Goal: Task Accomplishment & Management: Manage account settings

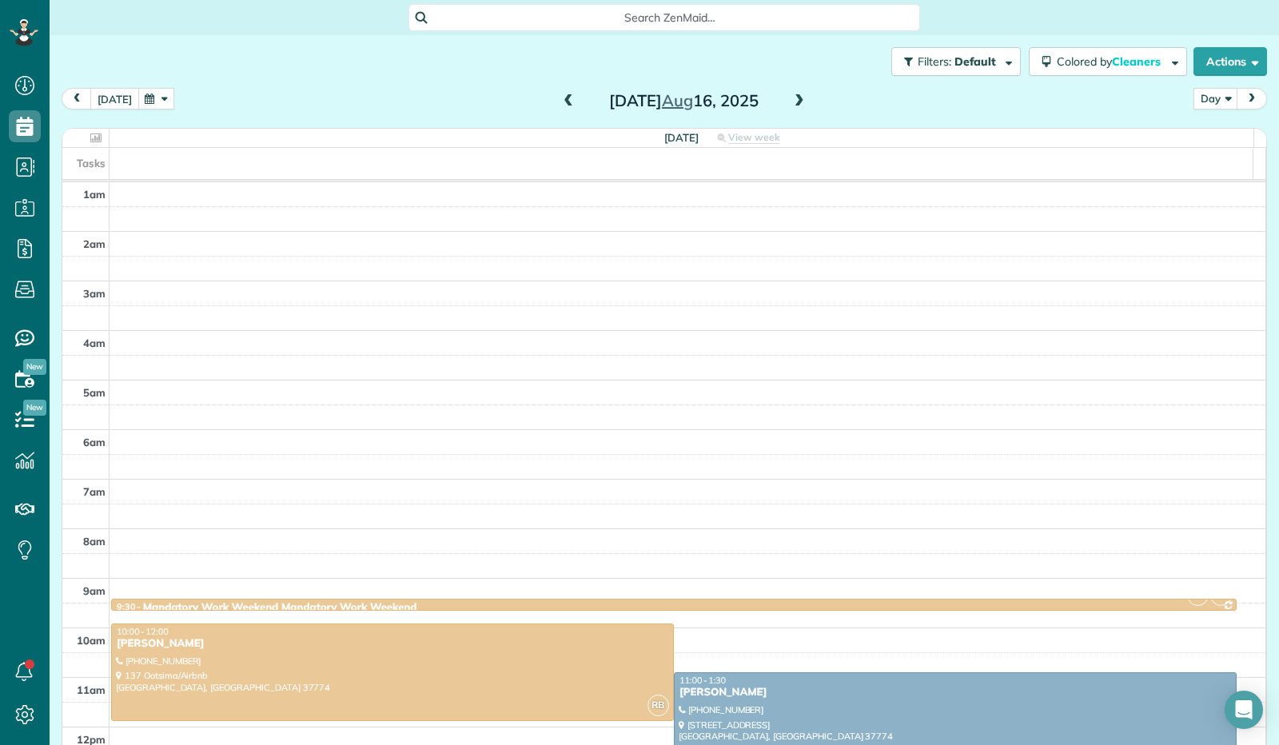
click at [113, 101] on button "today" at bounding box center [114, 99] width 49 height 22
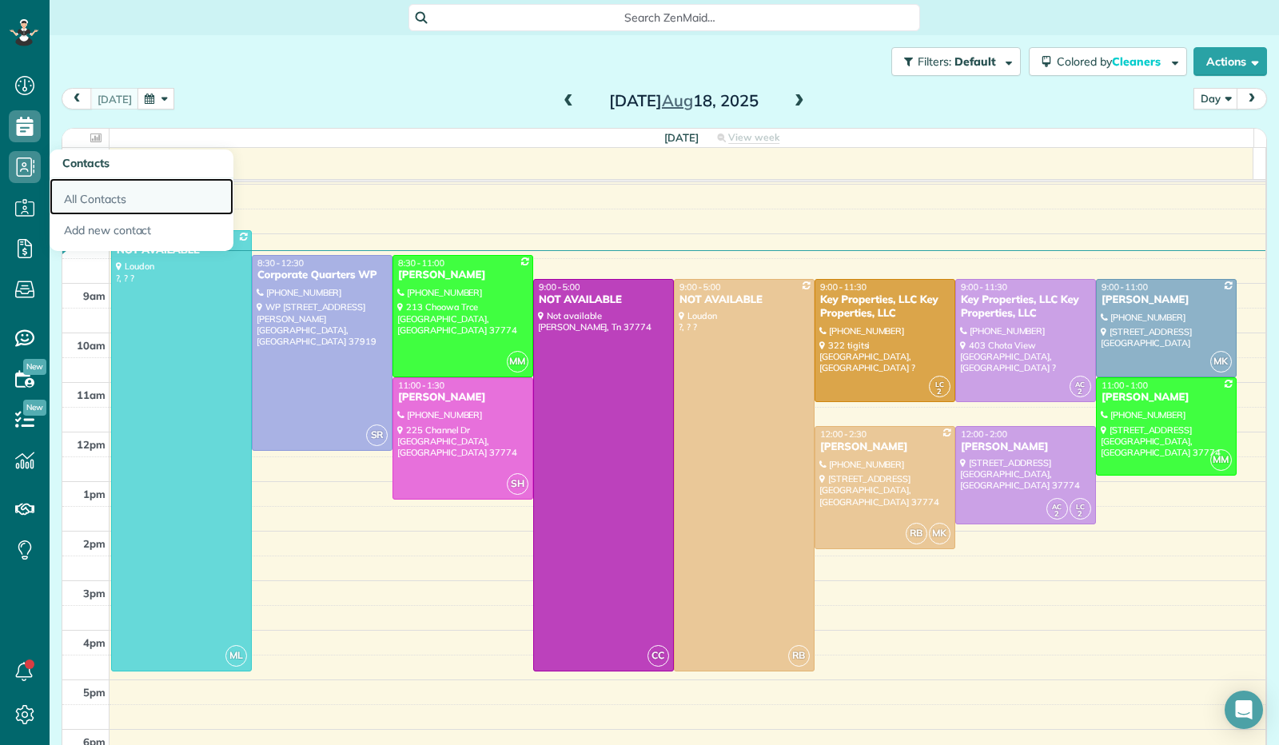
click at [97, 203] on link "All Contacts" at bounding box center [142, 196] width 184 height 37
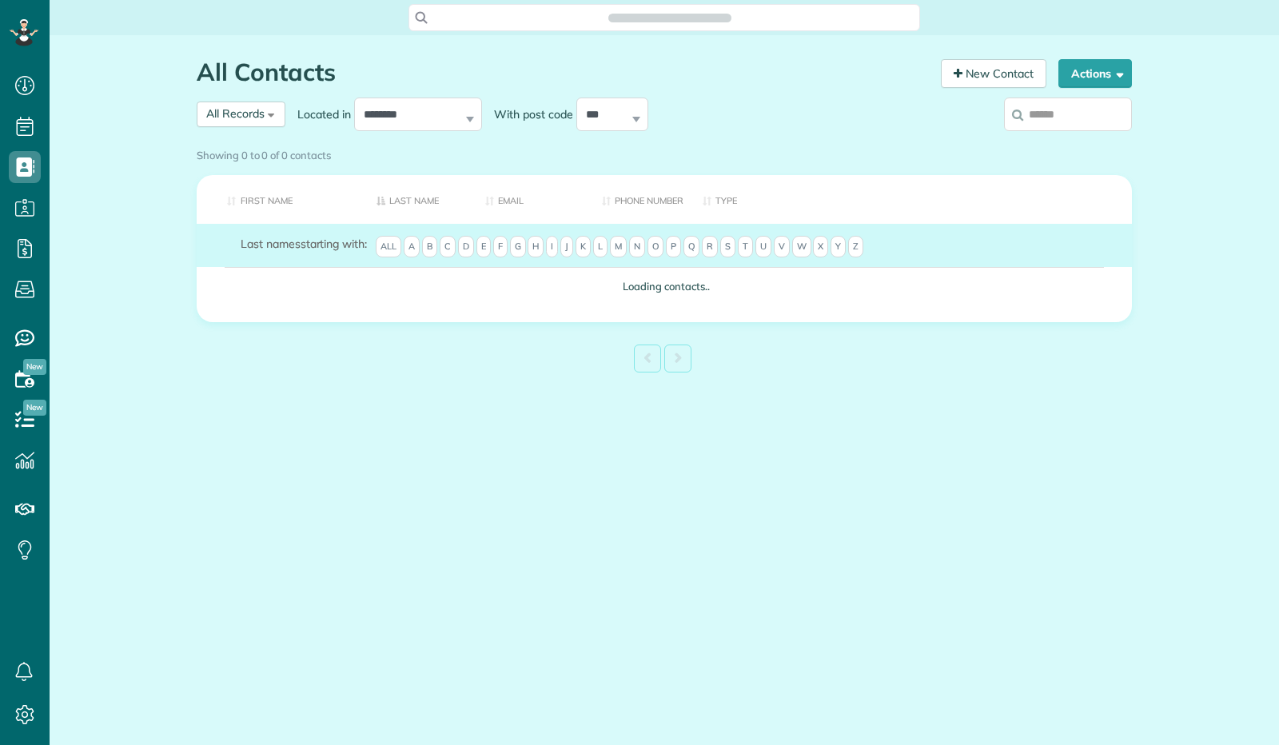
scroll to position [6, 6]
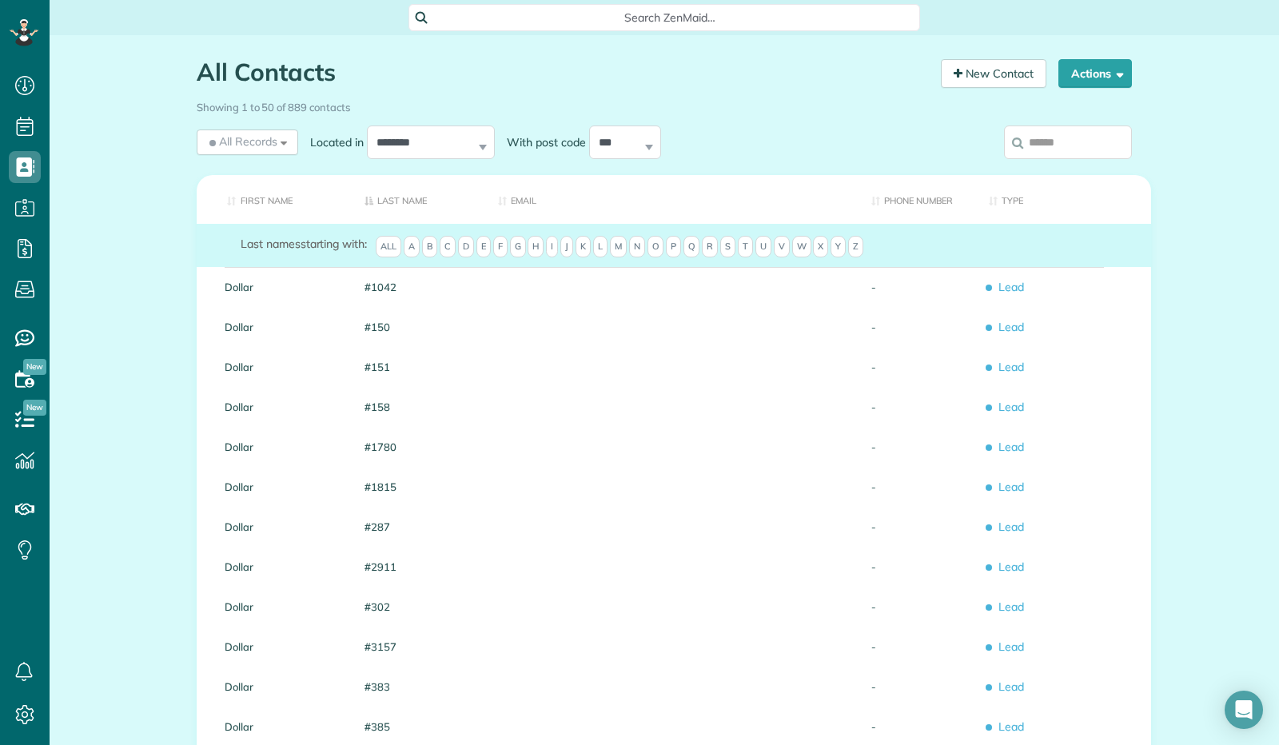
click at [681, 258] on span "P" at bounding box center [673, 247] width 15 height 22
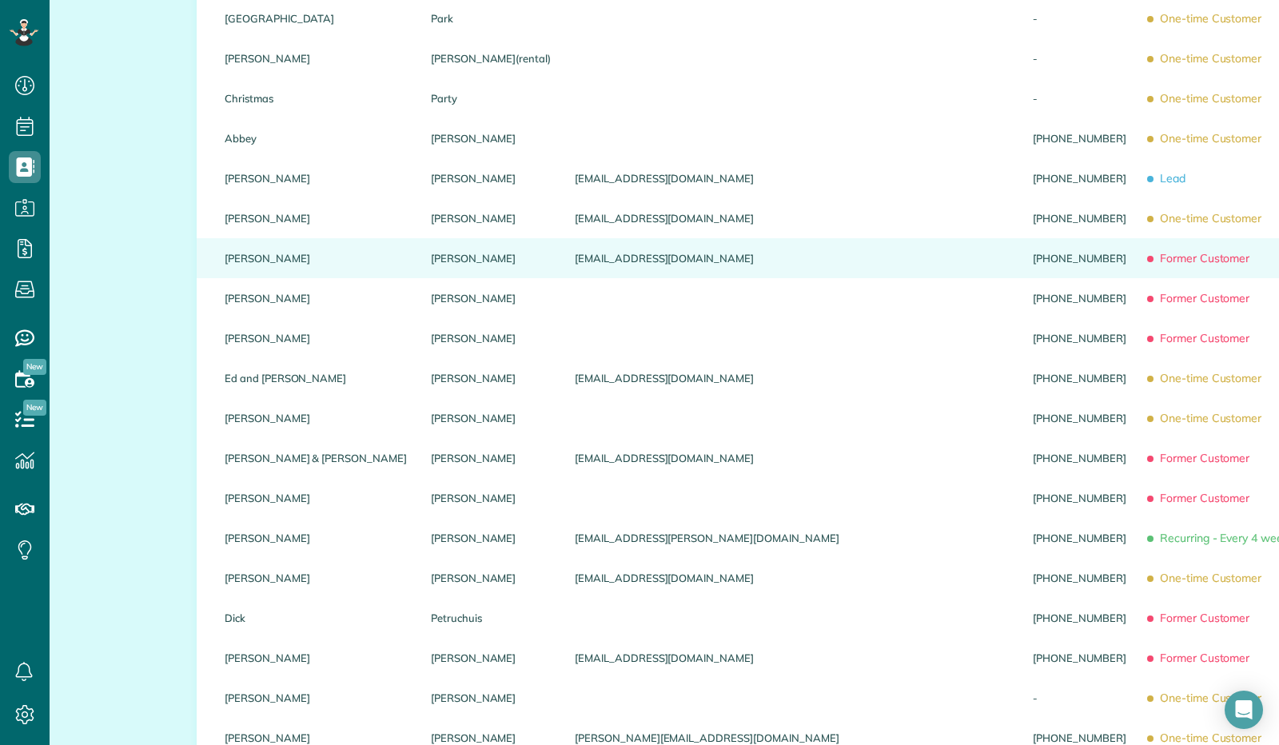
scroll to position [479, 0]
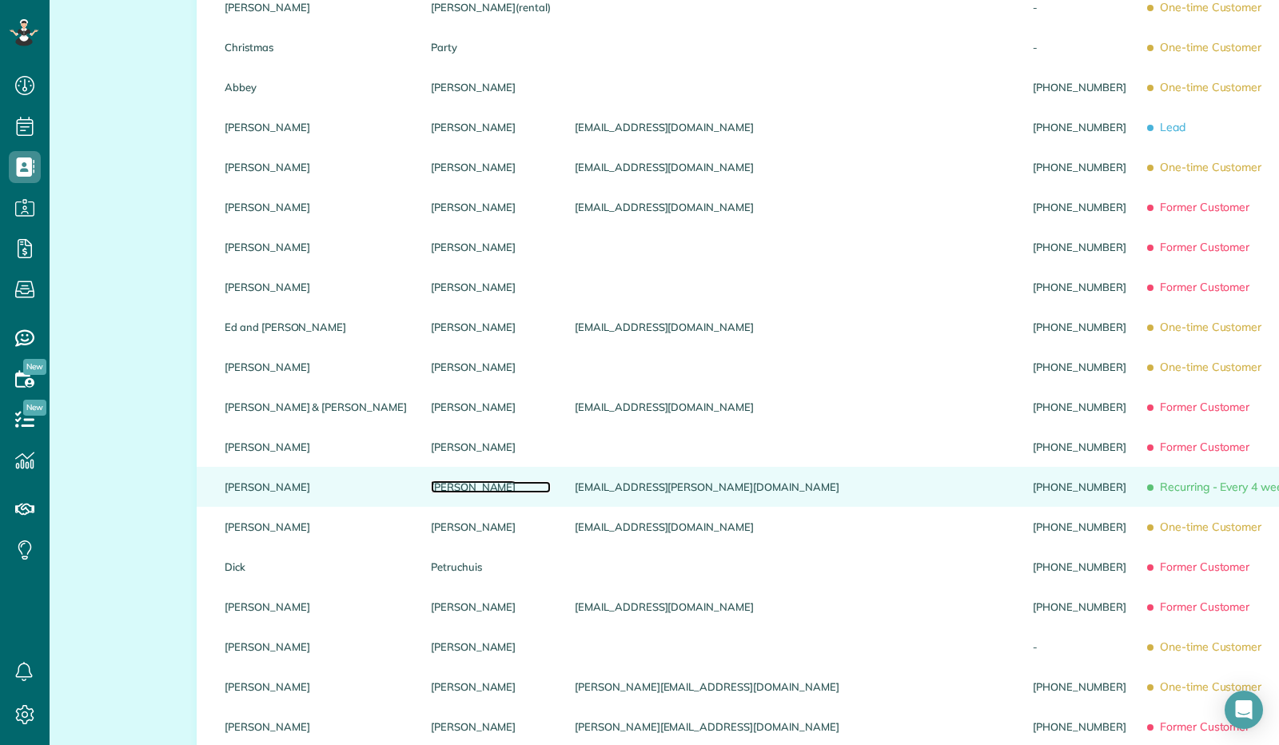
click at [431, 492] on link "Peterson" at bounding box center [491, 486] width 120 height 11
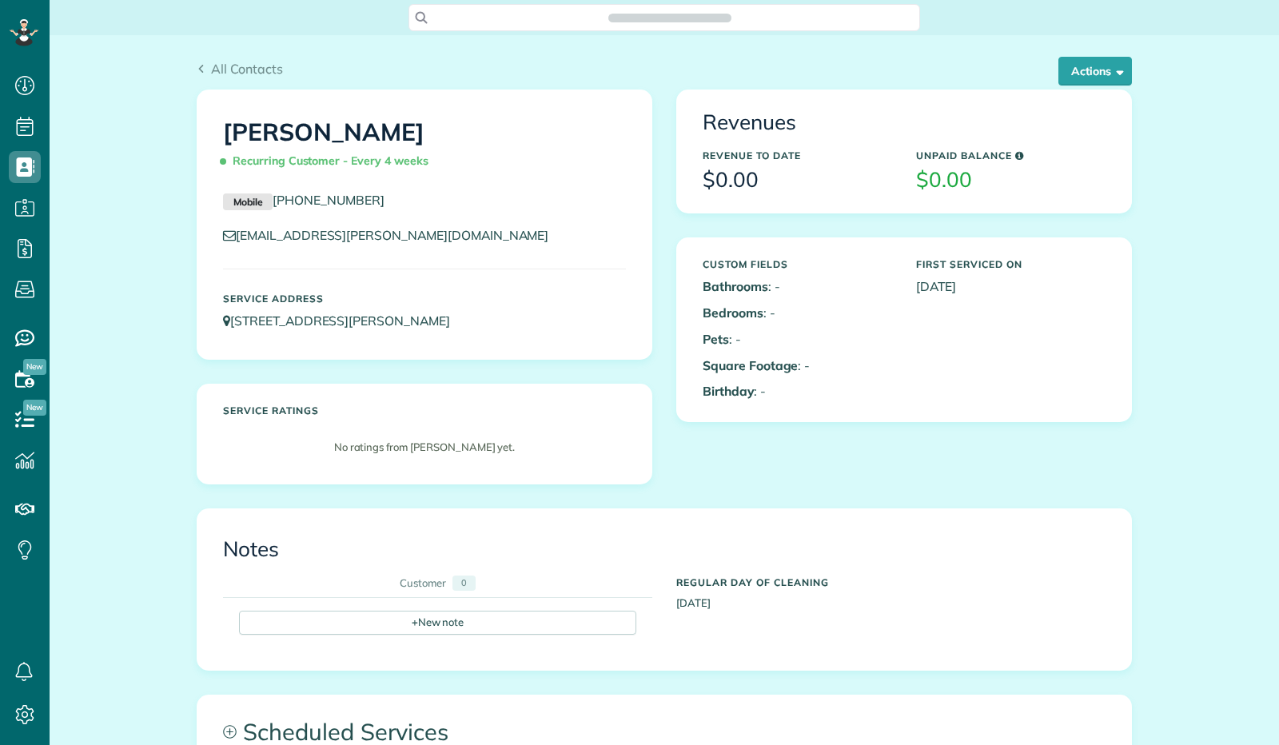
scroll to position [6, 6]
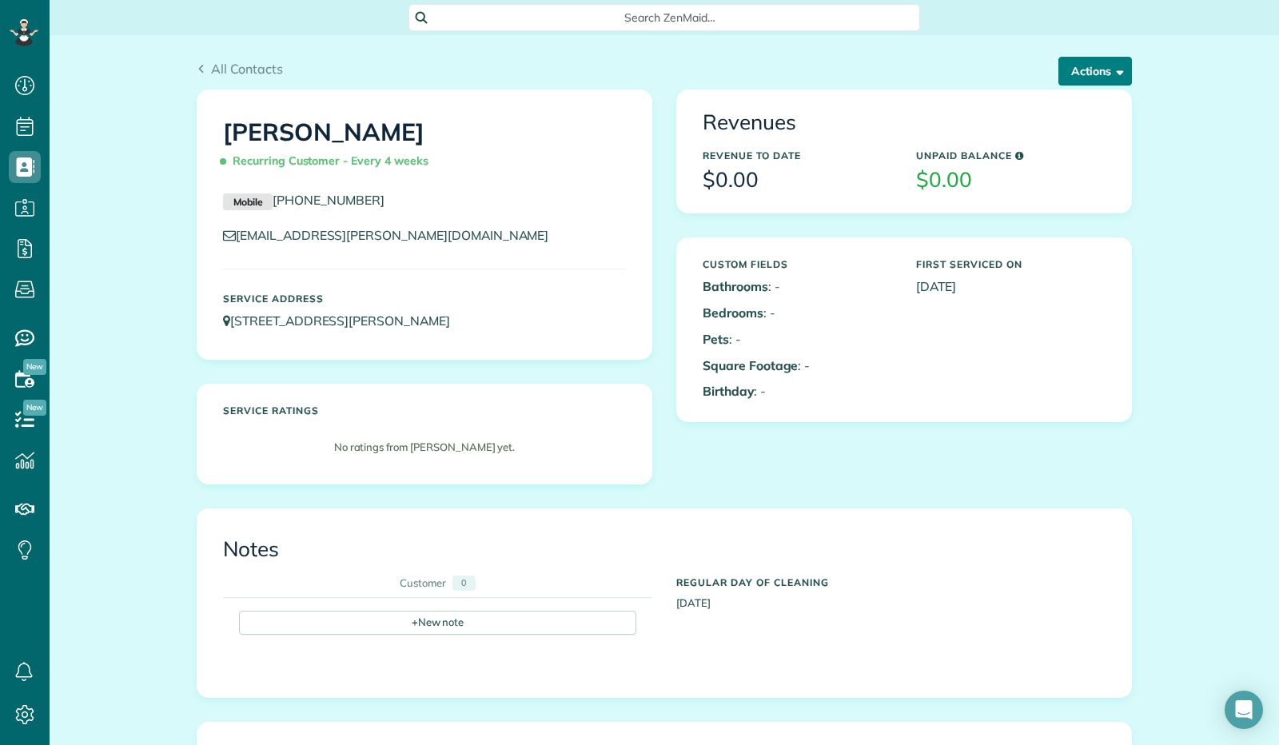
click at [1111, 74] on span "button" at bounding box center [1117, 71] width 12 height 12
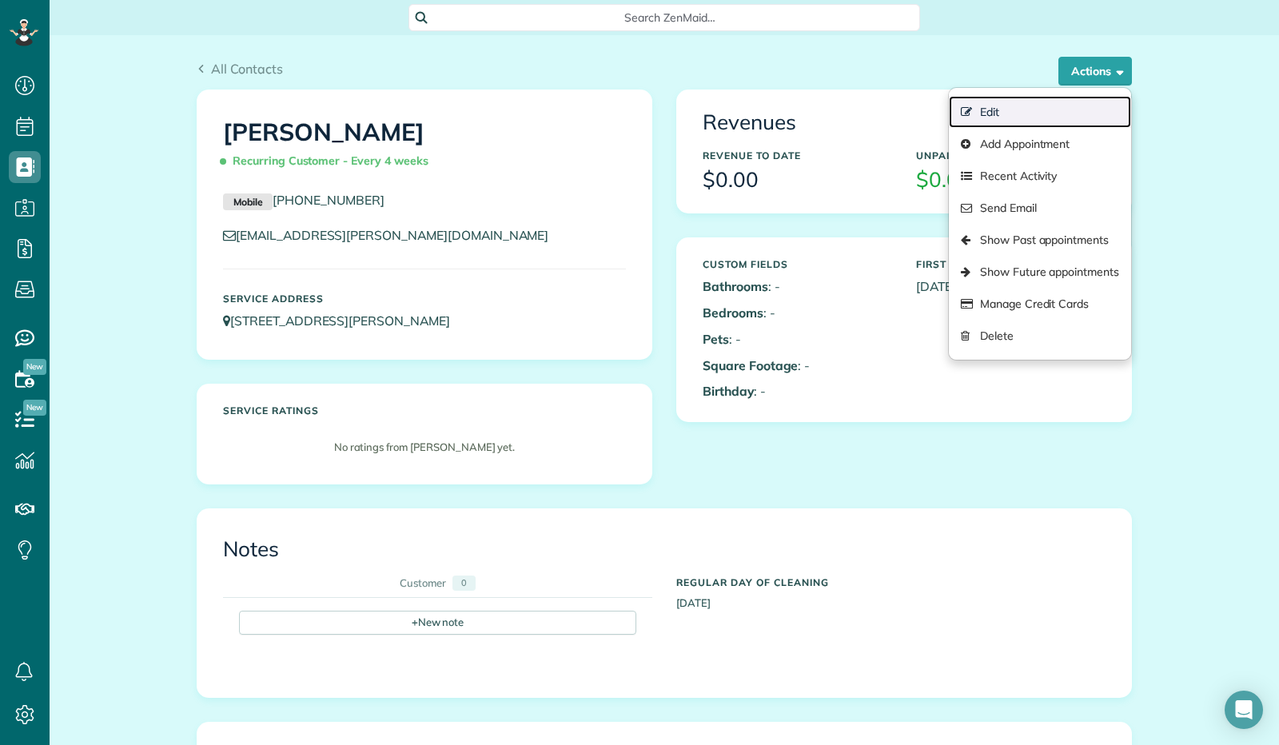
click at [1058, 118] on link "Edit" at bounding box center [1040, 112] width 182 height 32
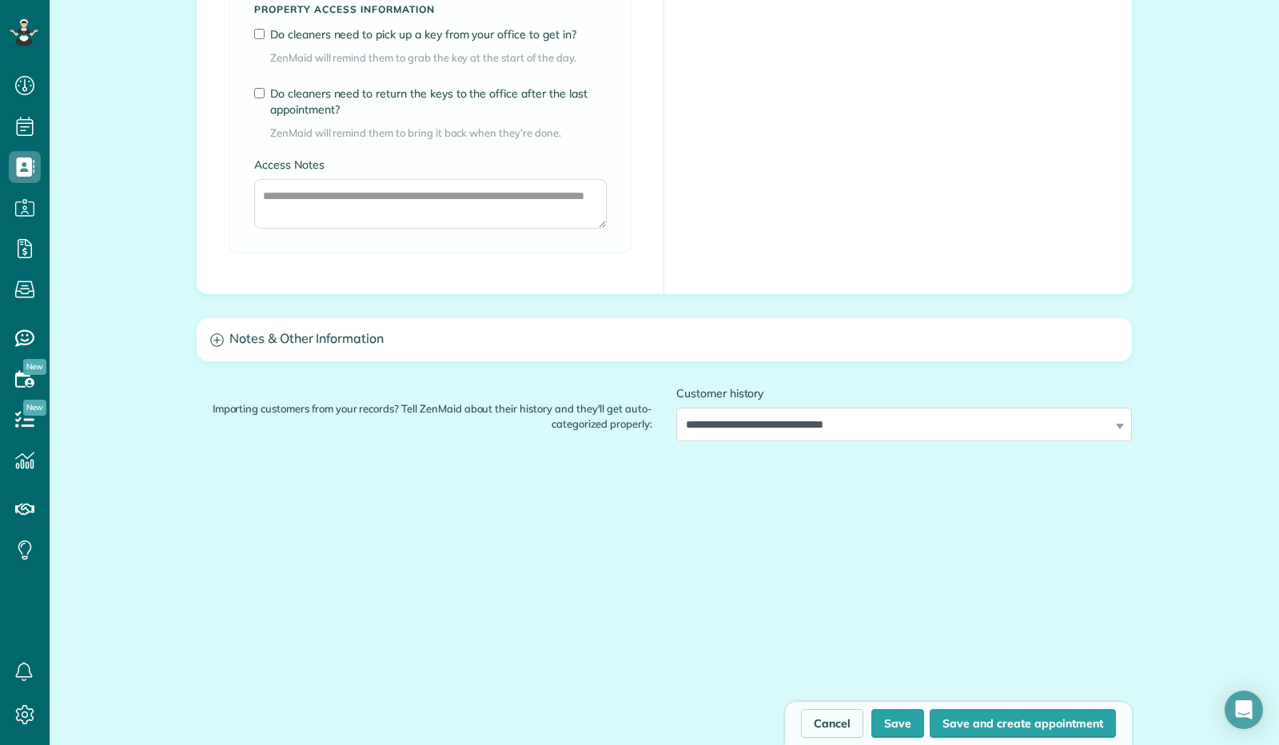
scroll to position [1280, 0]
click at [895, 728] on button "Save" at bounding box center [897, 723] width 53 height 29
type input "**********"
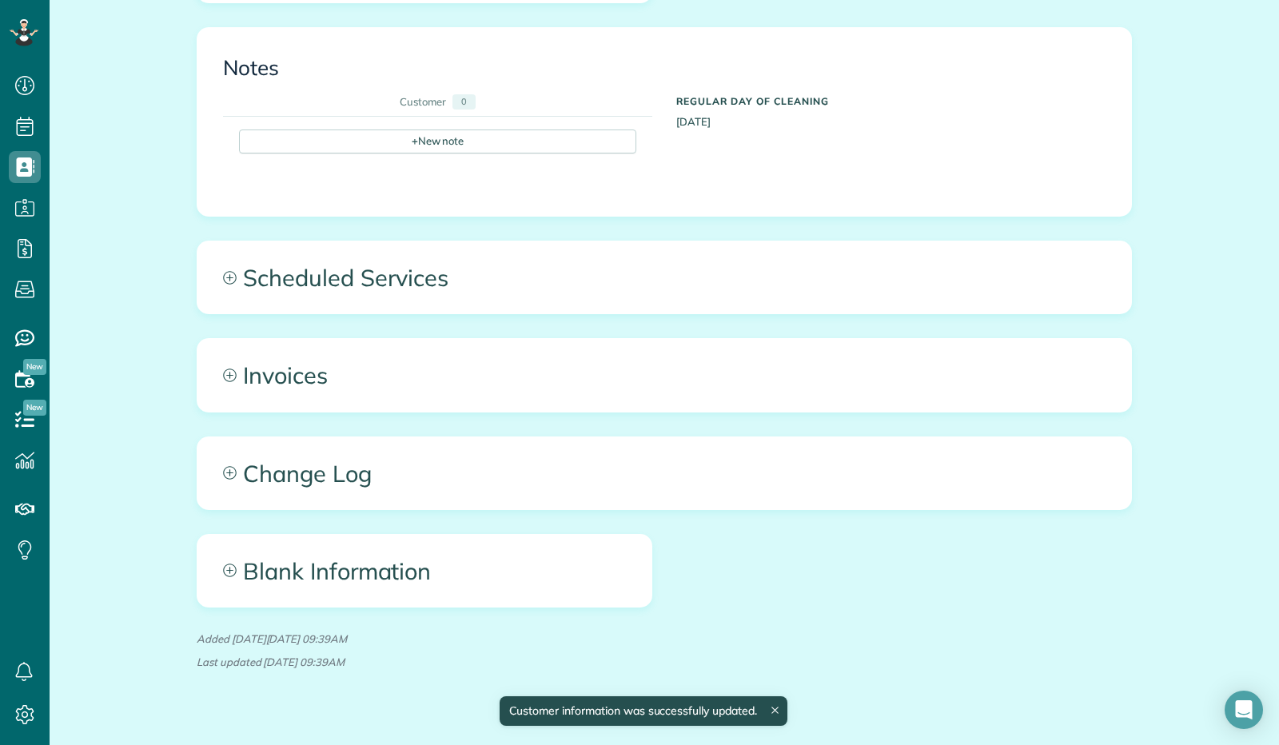
scroll to position [511, 0]
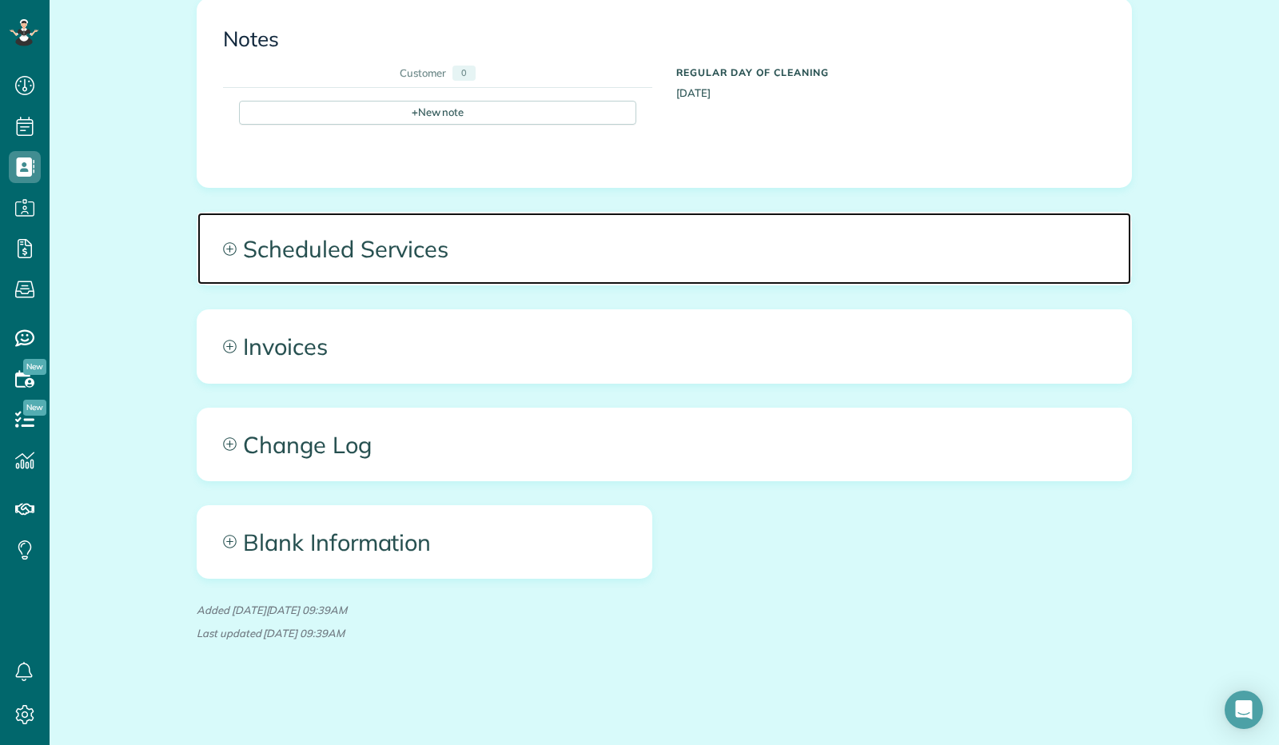
click at [249, 249] on span "Scheduled Services" at bounding box center [663, 249] width 933 height 72
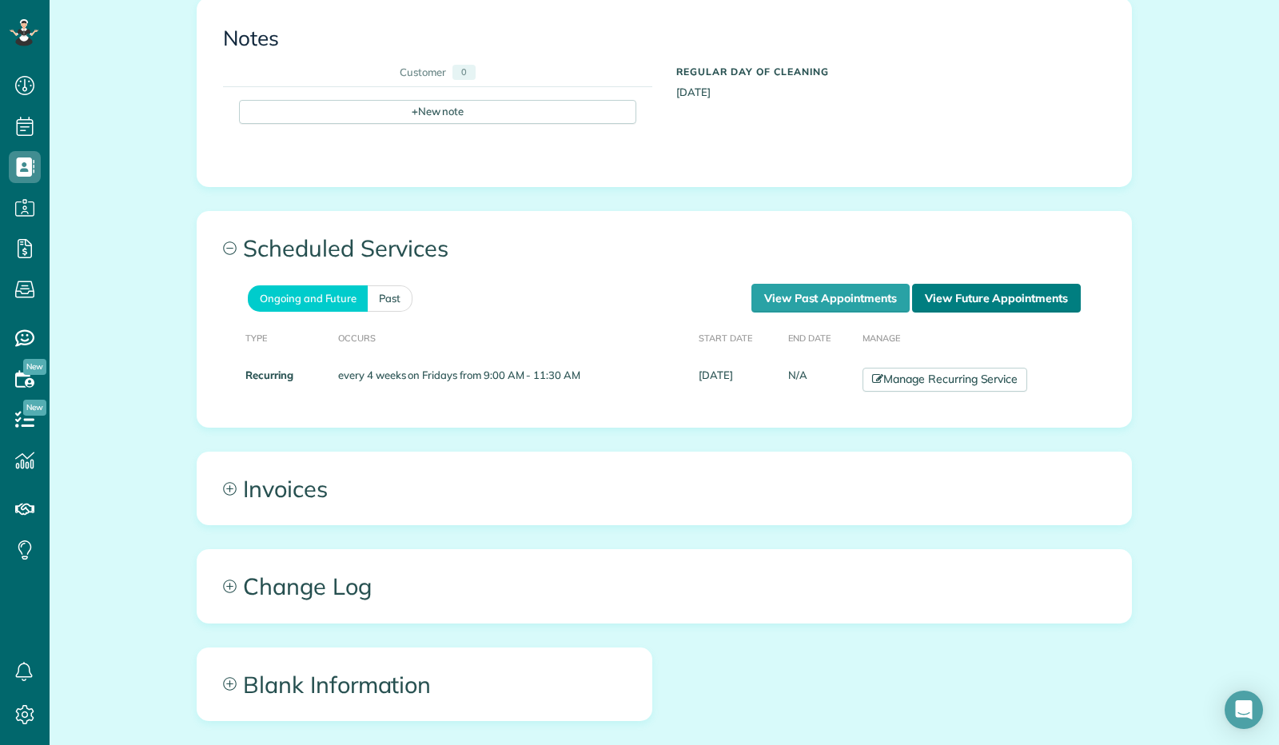
click at [989, 295] on link "View Future Appointments" at bounding box center [996, 298] width 169 height 29
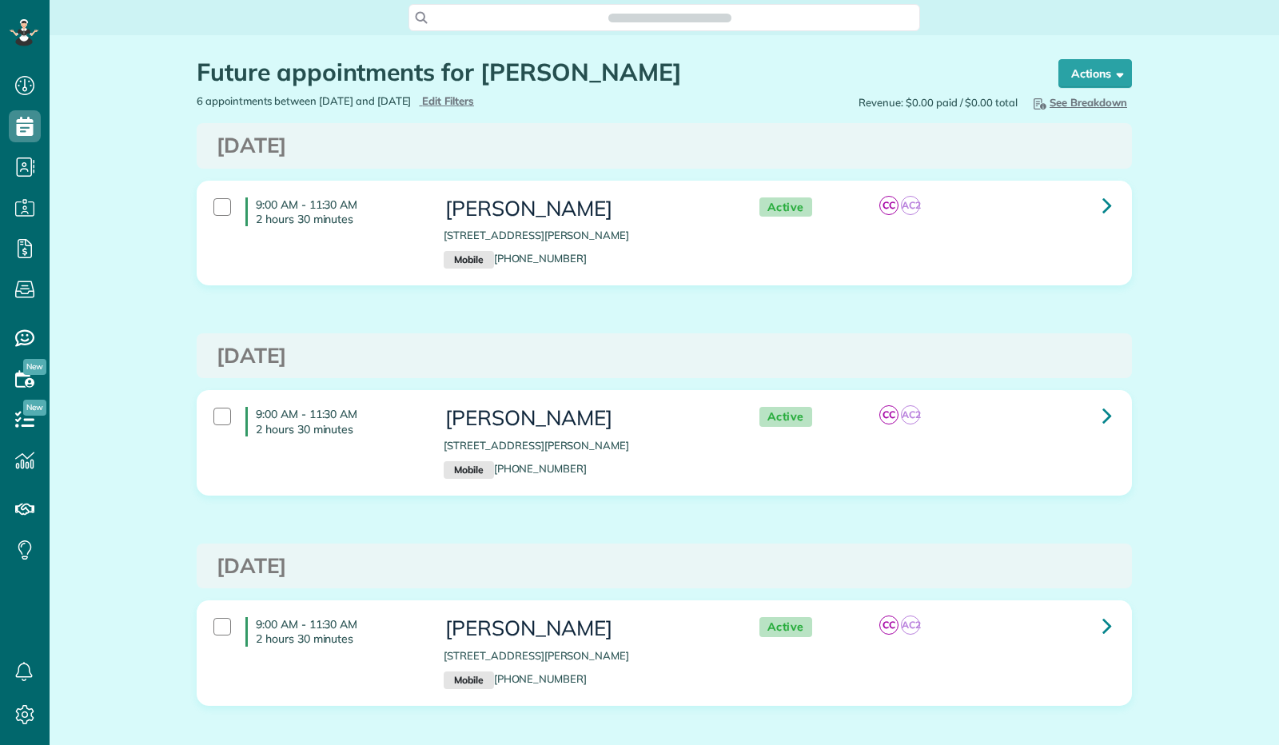
scroll to position [6, 6]
click at [1102, 205] on icon at bounding box center [1107, 205] width 10 height 28
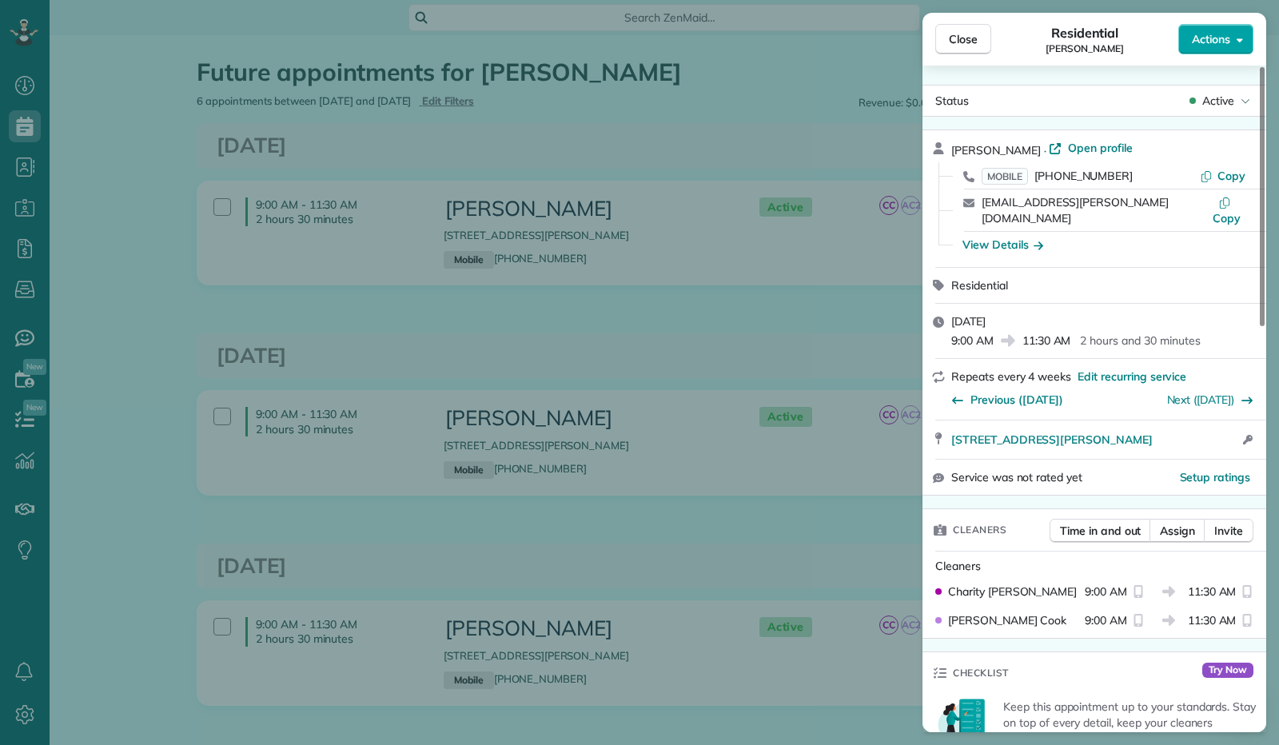
click at [1231, 52] on button "Actions" at bounding box center [1215, 39] width 75 height 30
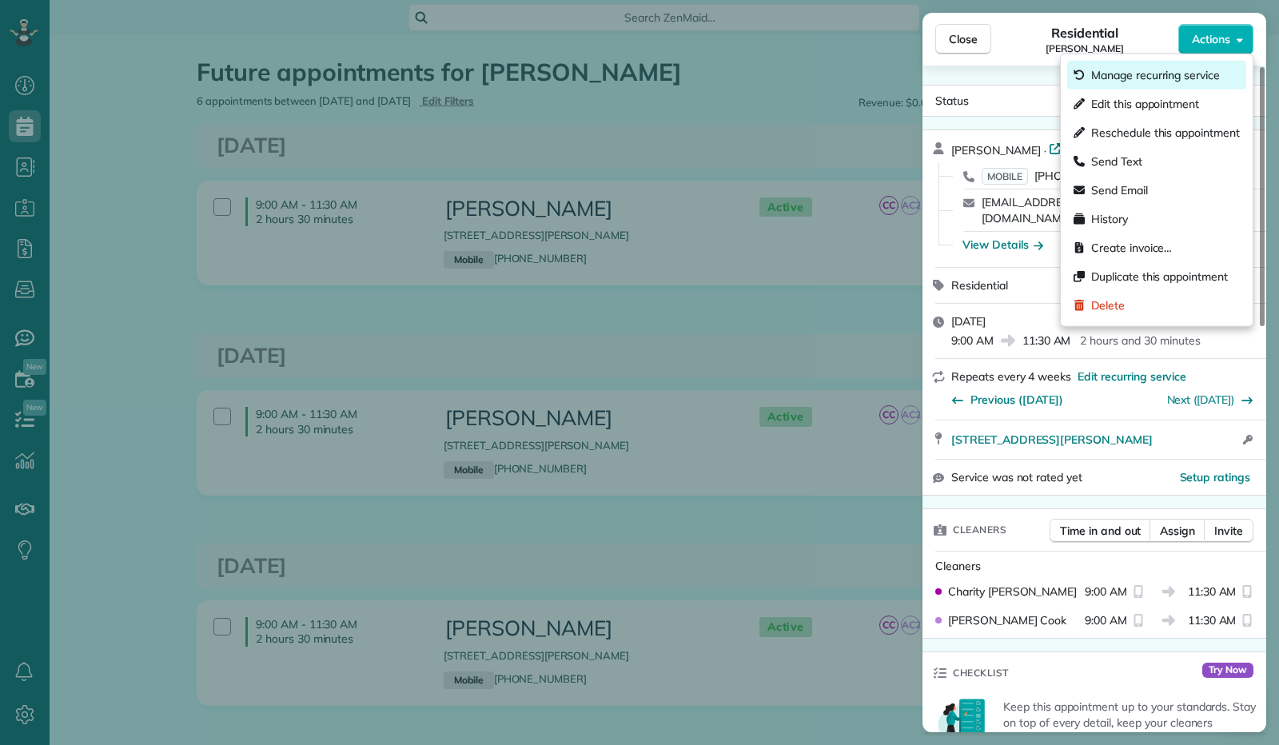
click at [1195, 80] on span "Manage recurring service" at bounding box center [1155, 75] width 129 height 16
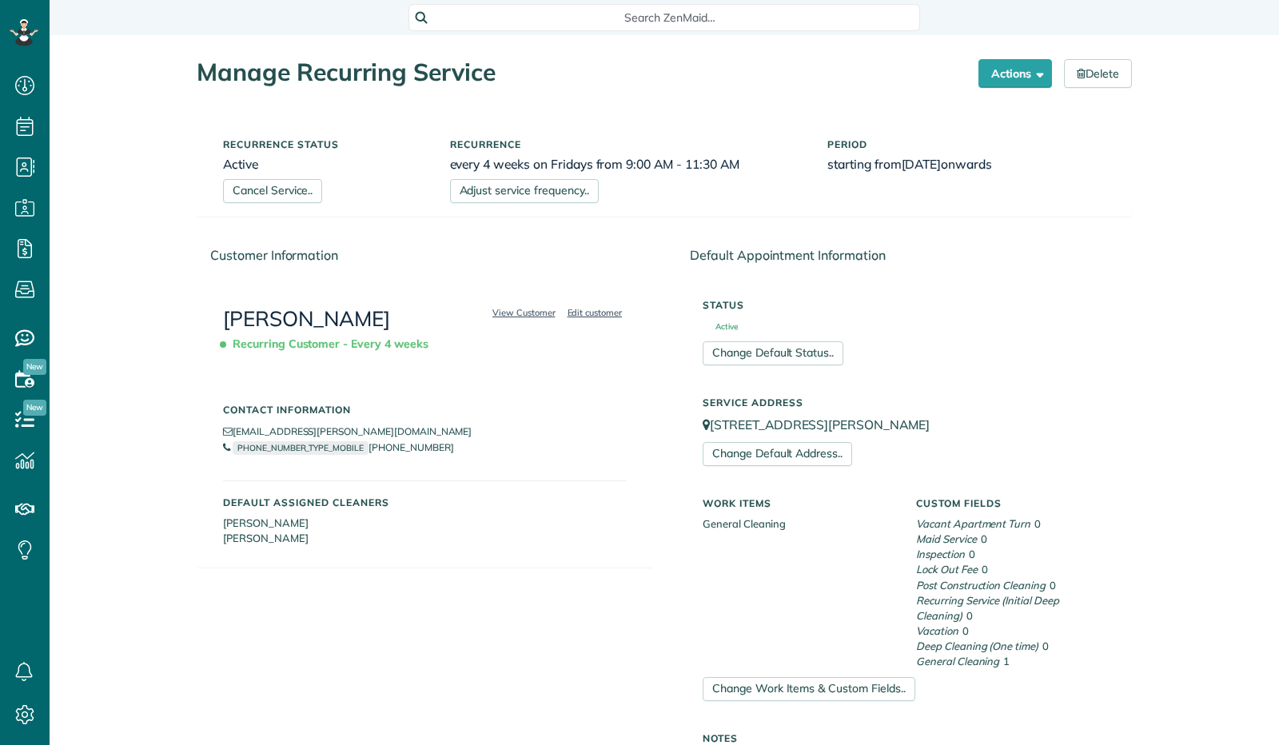
scroll to position [6, 6]
click at [272, 193] on link "Cancel Service.." at bounding box center [272, 191] width 99 height 24
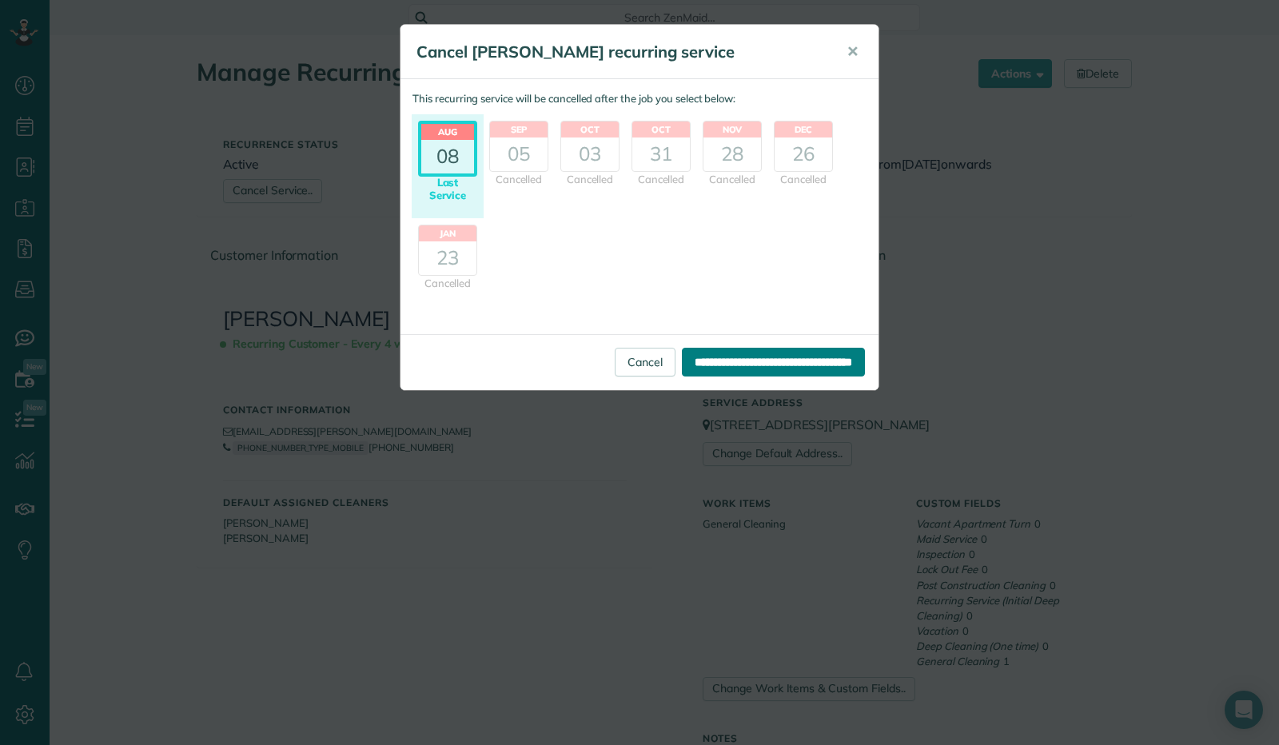
click at [692, 362] on input "**********" at bounding box center [773, 362] width 183 height 29
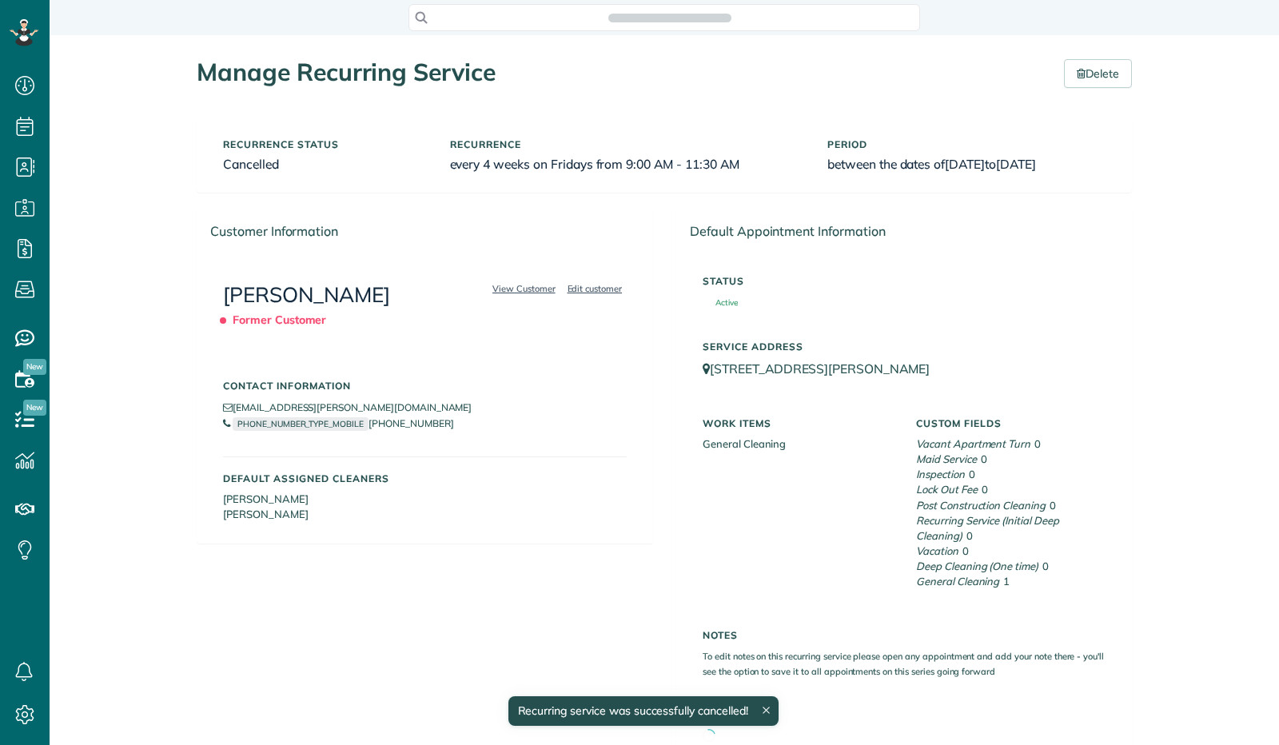
scroll to position [6, 6]
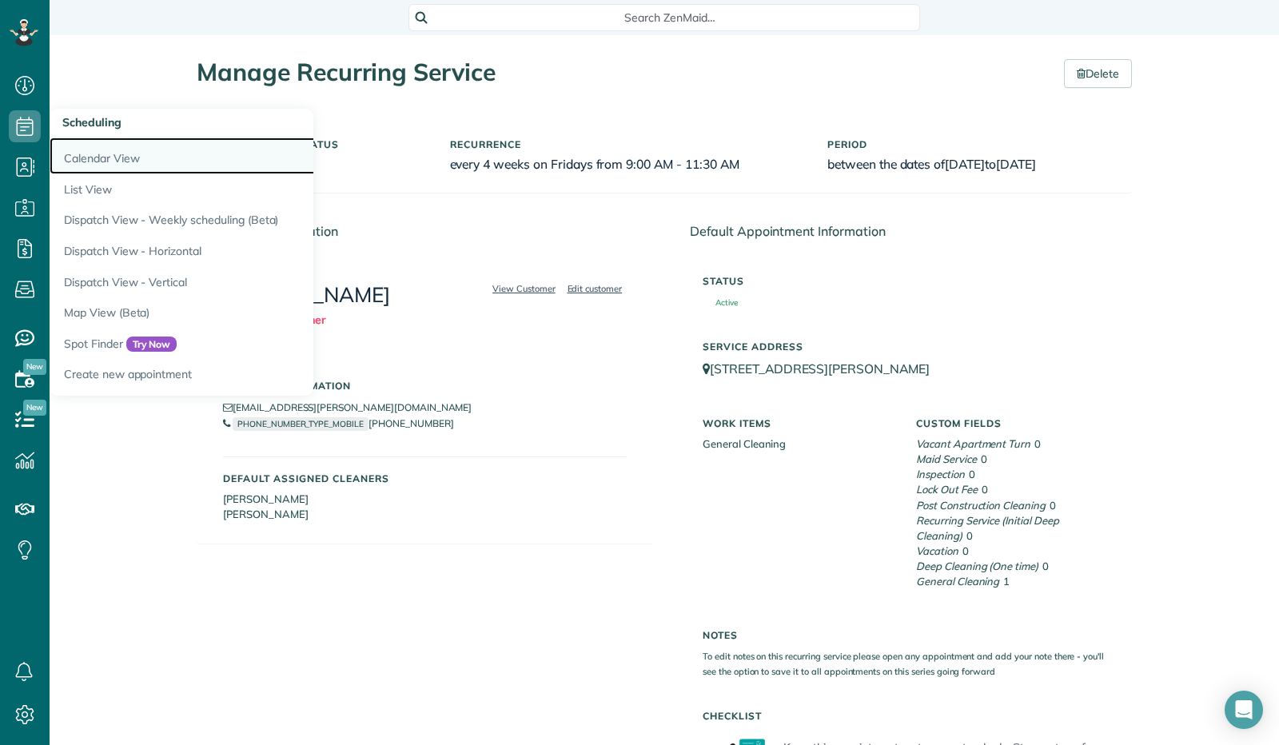
click at [72, 156] on link "Calendar View" at bounding box center [250, 155] width 400 height 37
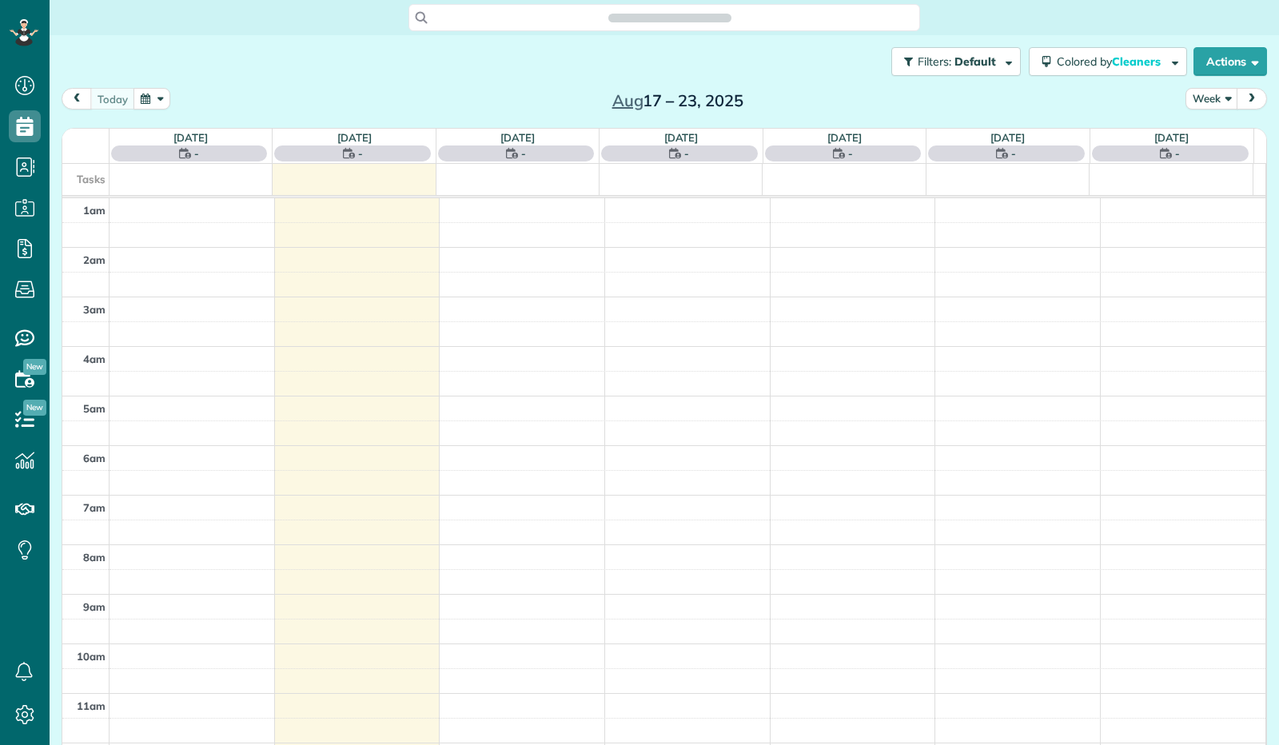
scroll to position [295, 0]
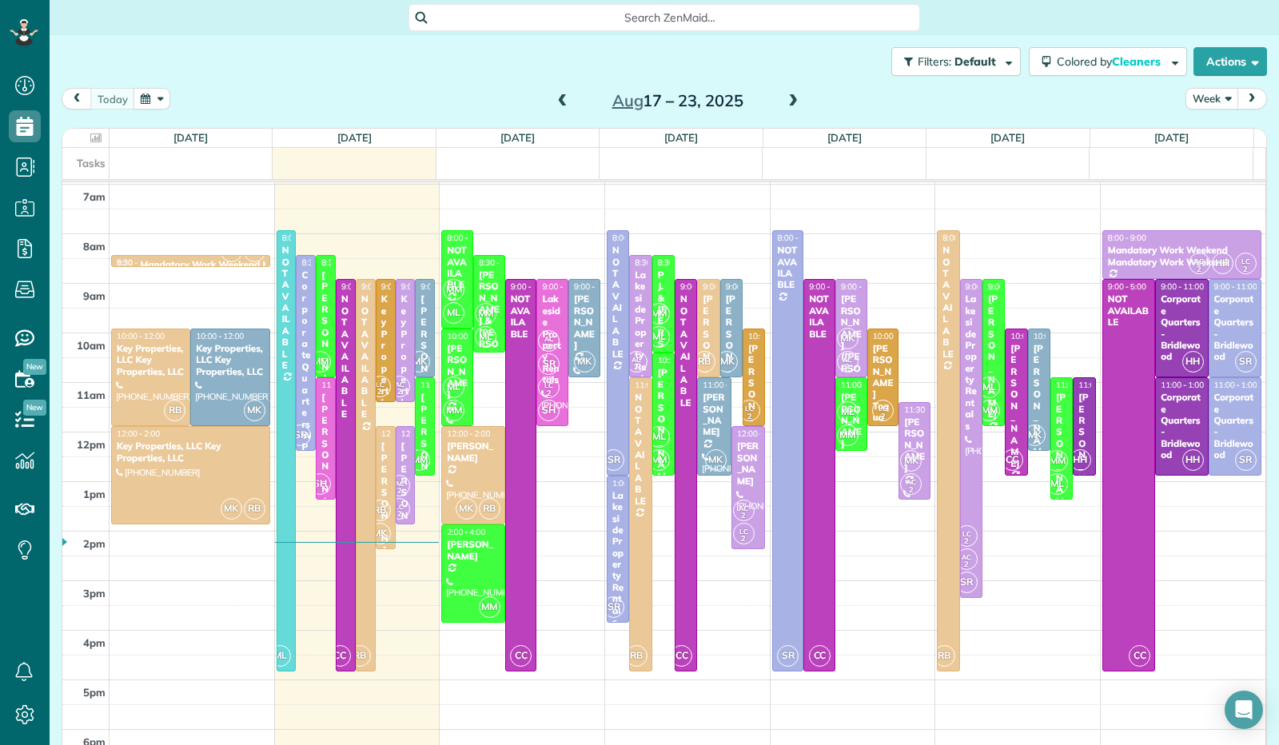
click at [1218, 99] on button "Week" at bounding box center [1211, 99] width 53 height 22
click at [1203, 133] on link "Day" at bounding box center [1249, 136] width 126 height 32
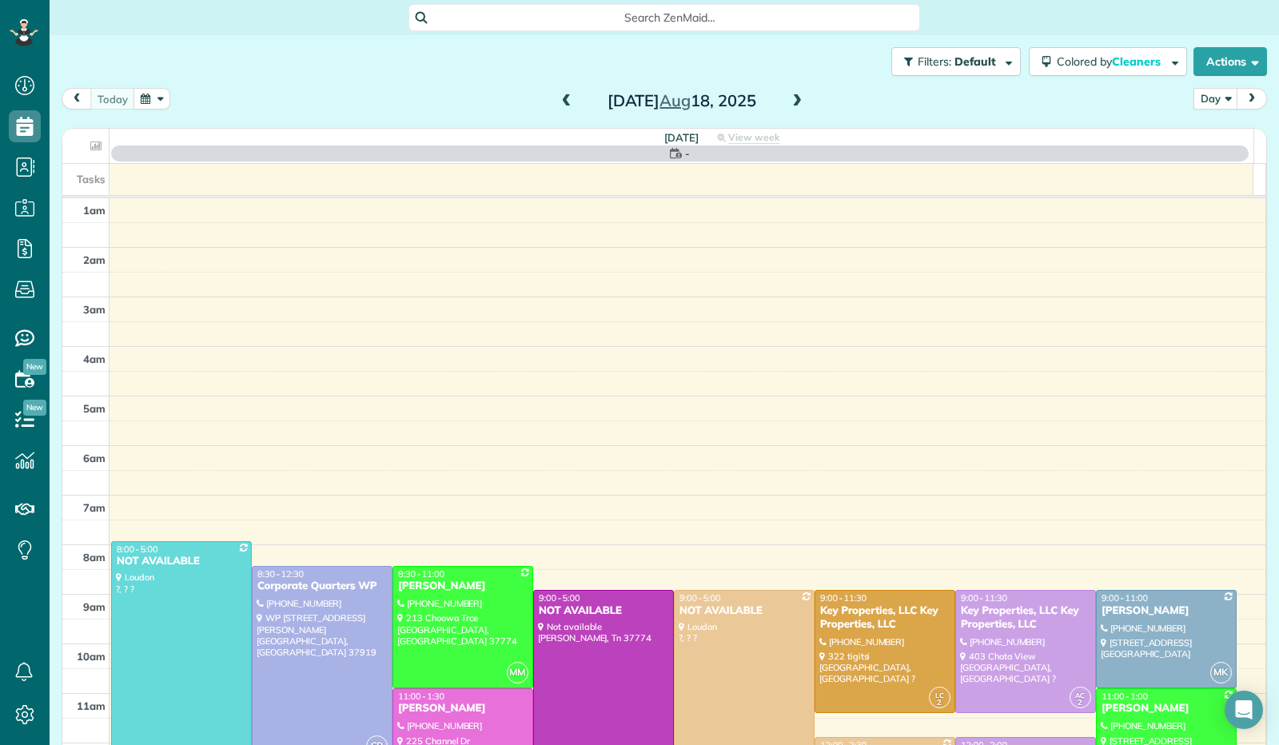
scroll to position [295, 0]
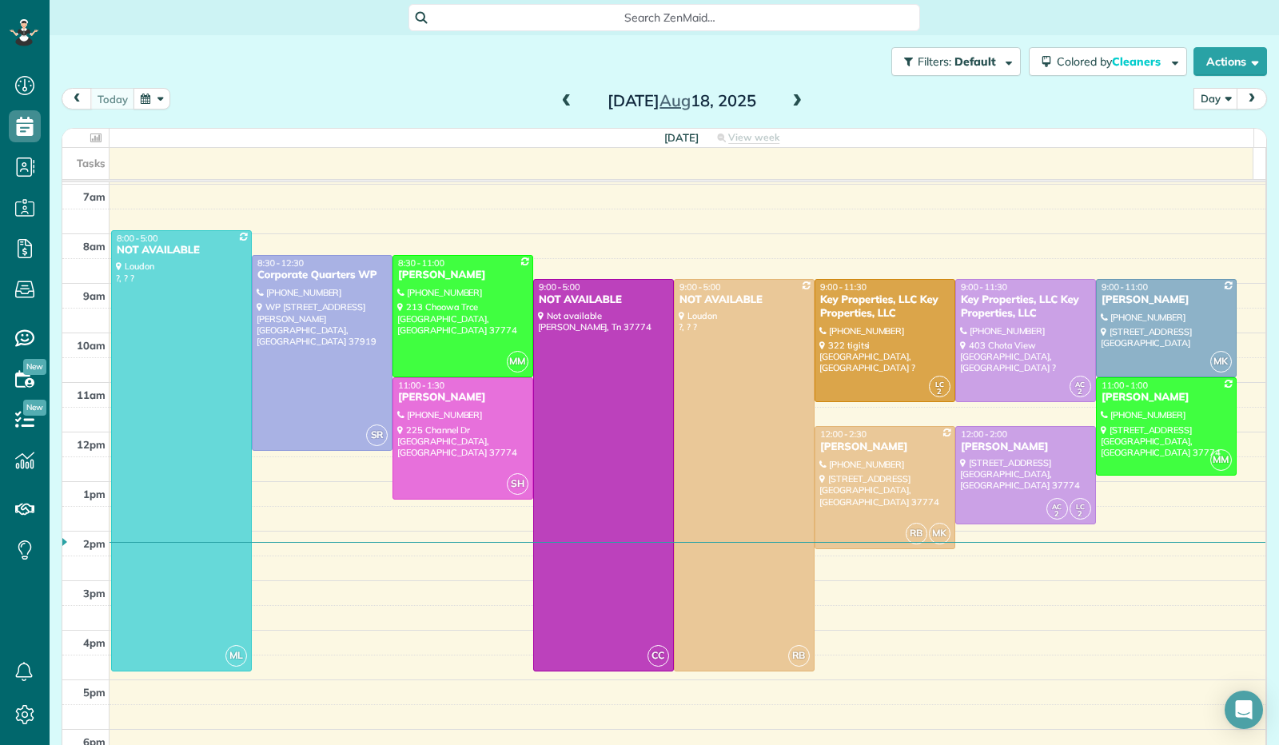
click at [790, 92] on span at bounding box center [797, 102] width 18 height 24
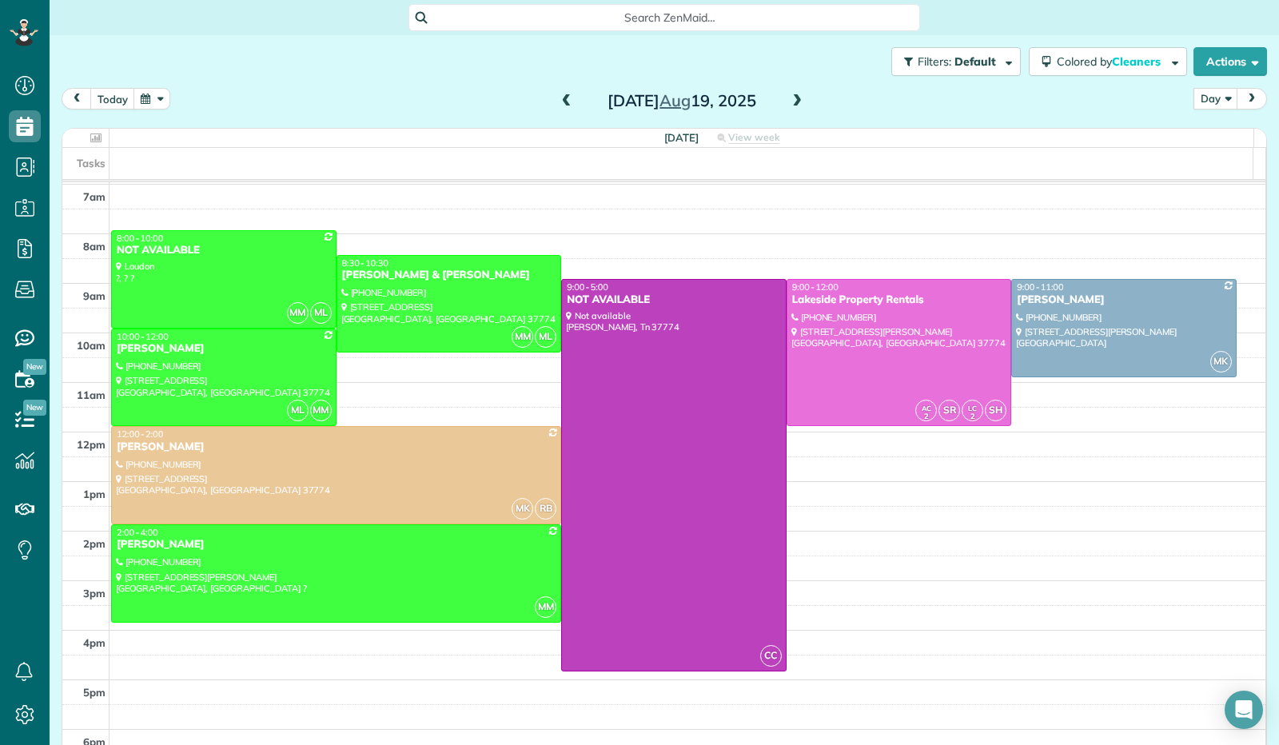
click at [790, 92] on span at bounding box center [797, 102] width 18 height 24
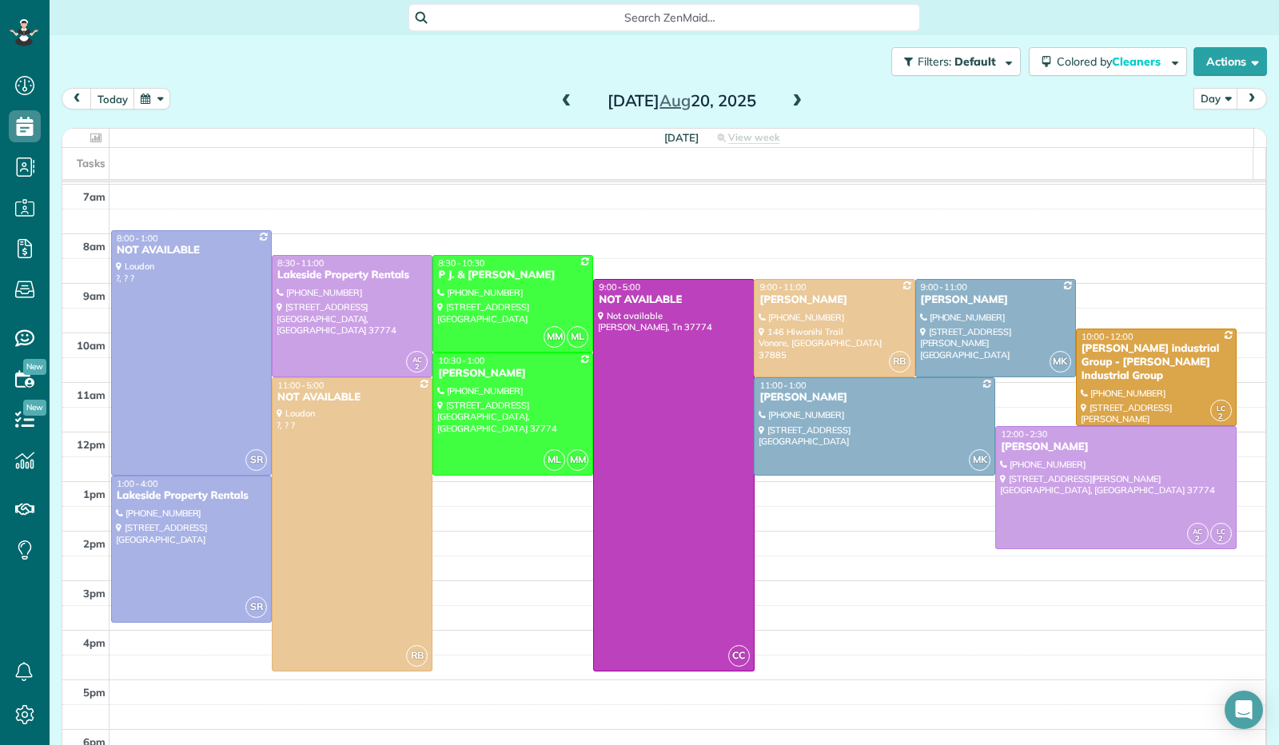
click at [790, 92] on span at bounding box center [797, 102] width 18 height 24
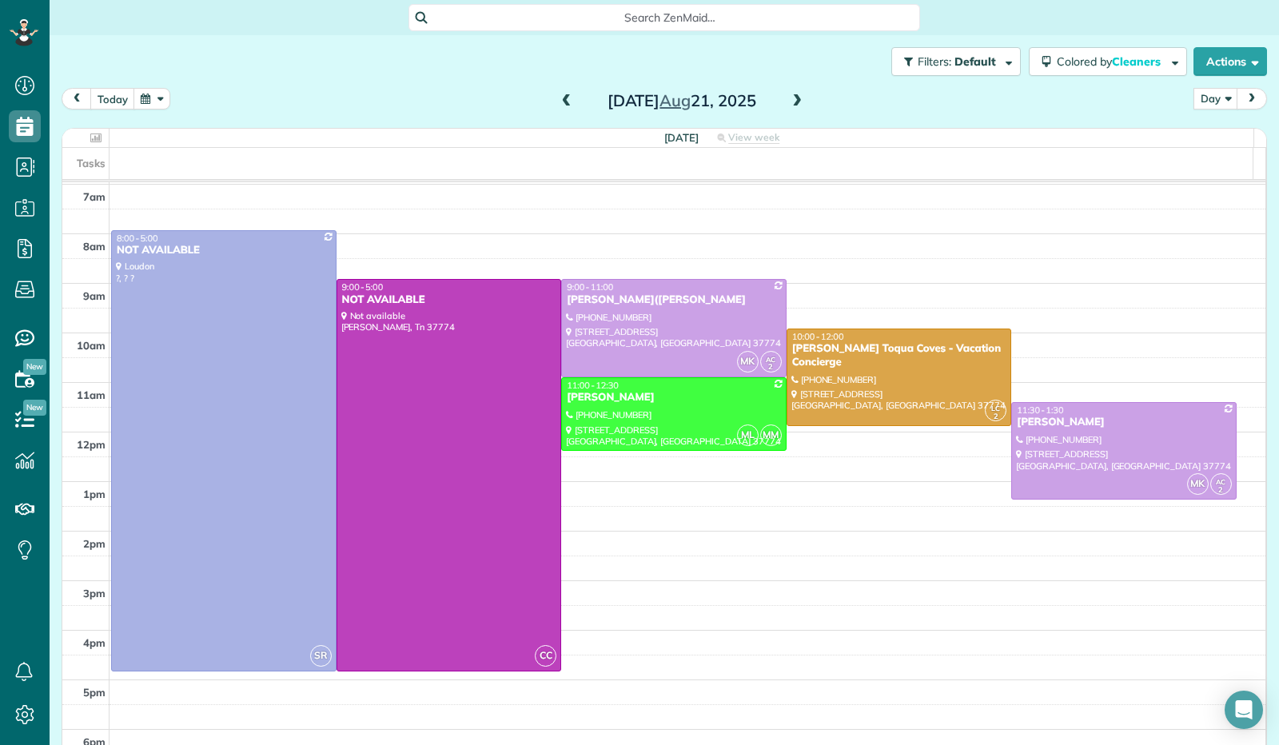
click at [558, 105] on span at bounding box center [567, 101] width 18 height 14
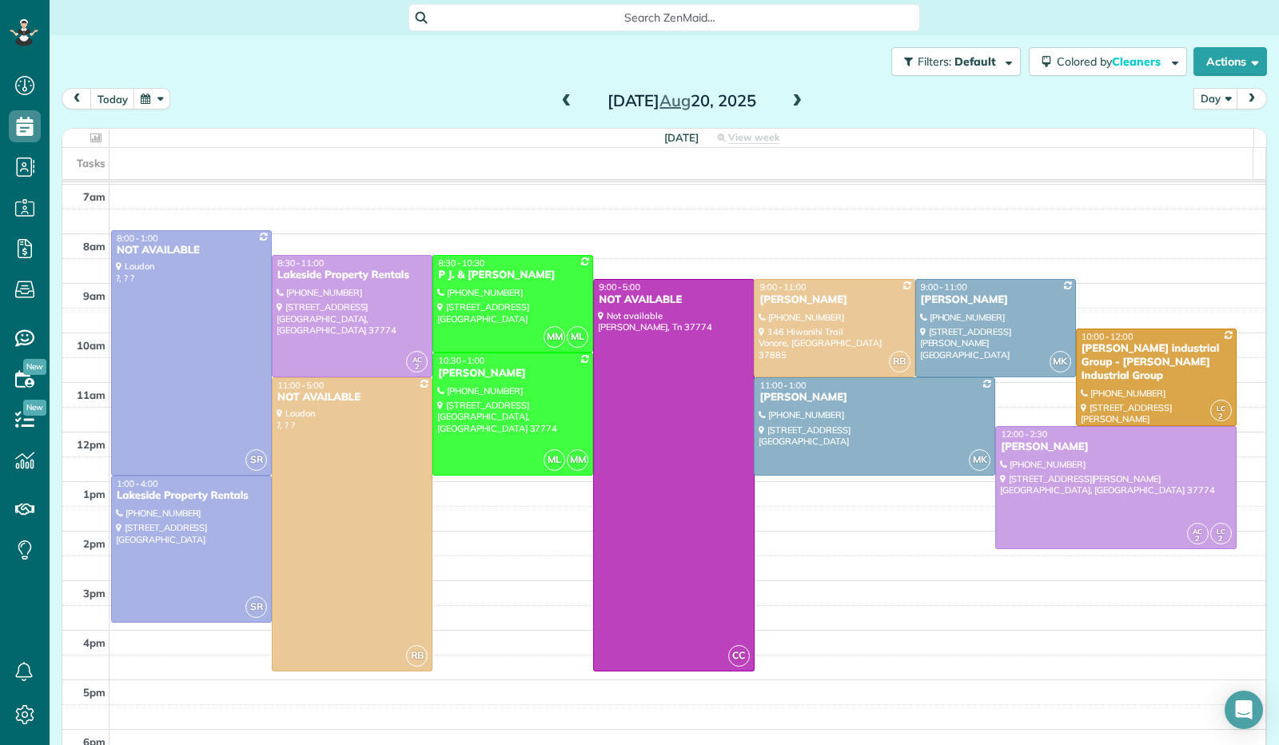
click at [558, 105] on span at bounding box center [567, 101] width 18 height 14
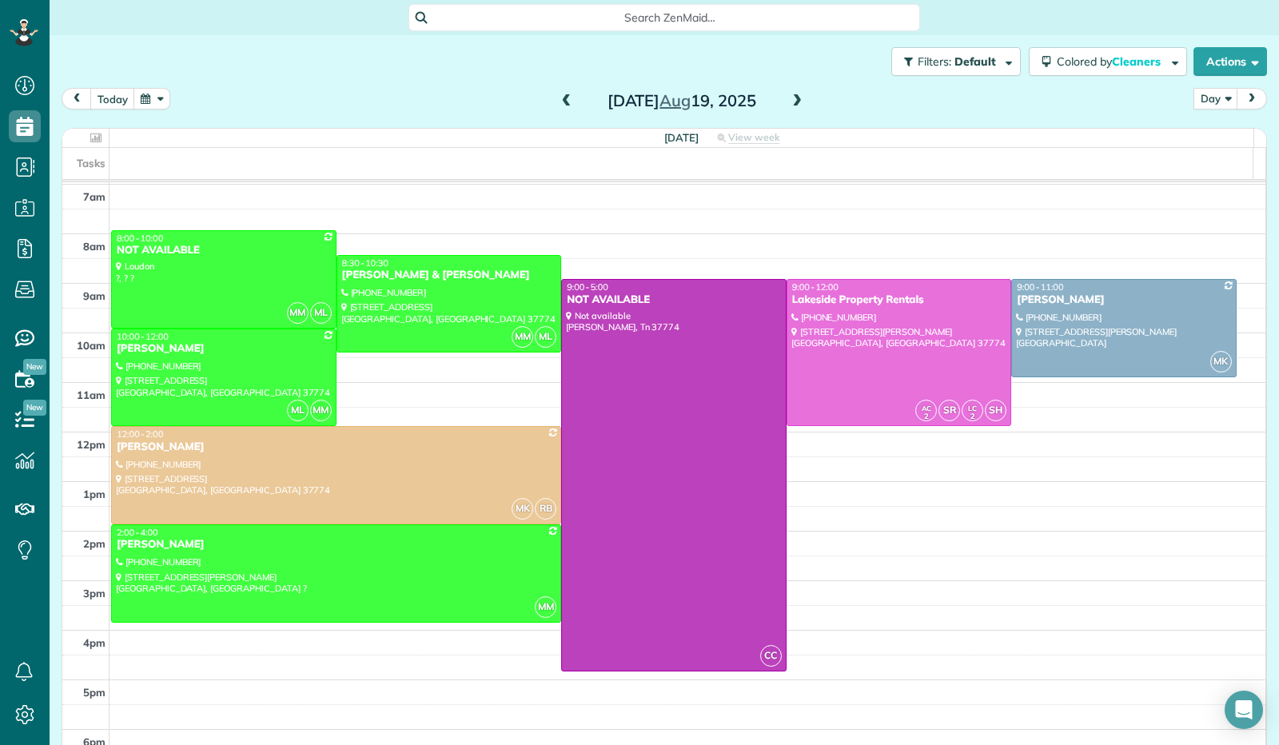
click at [558, 105] on span at bounding box center [567, 101] width 18 height 14
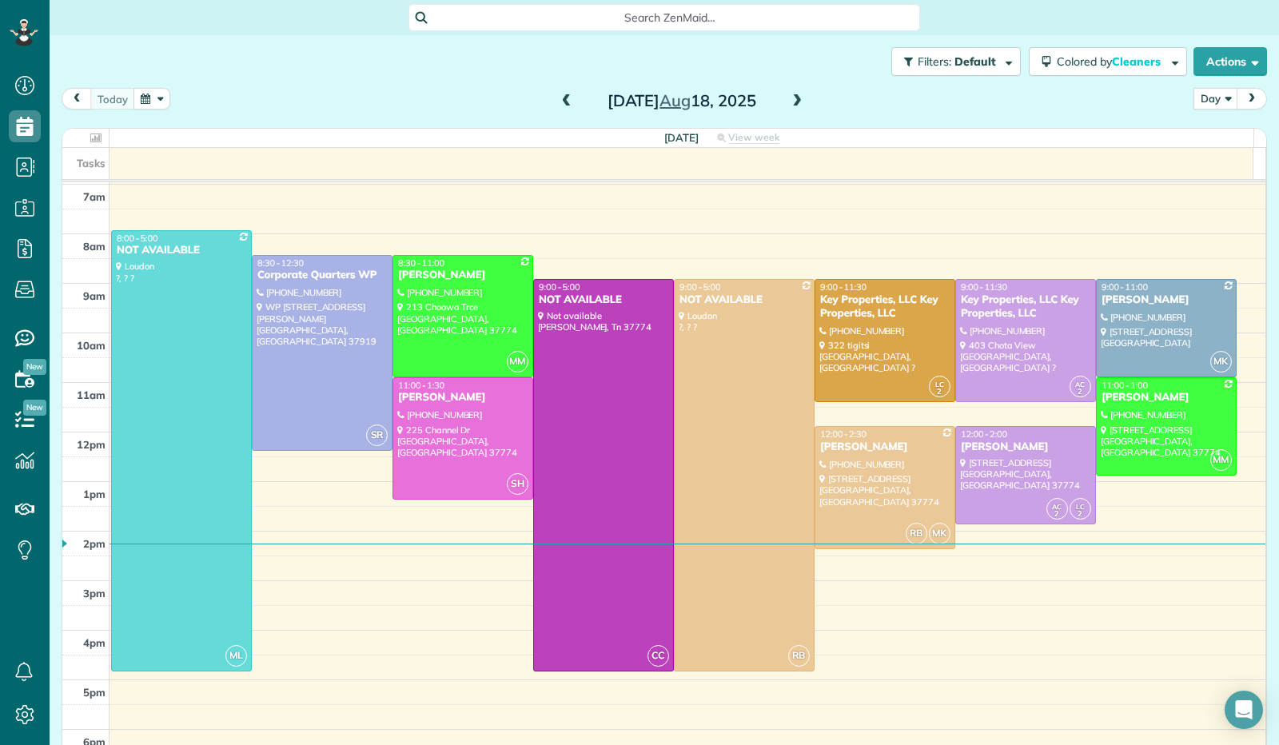
click at [790, 102] on span at bounding box center [797, 101] width 18 height 14
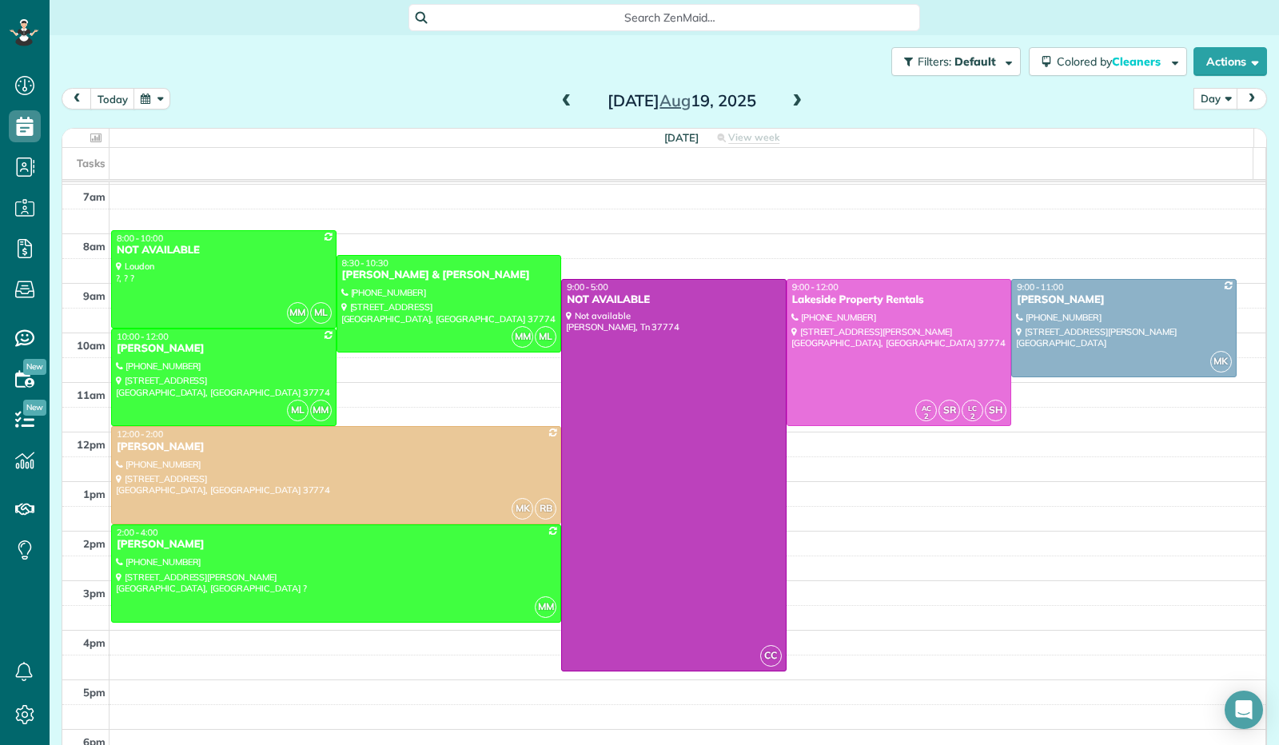
click at [790, 103] on span at bounding box center [797, 101] width 18 height 14
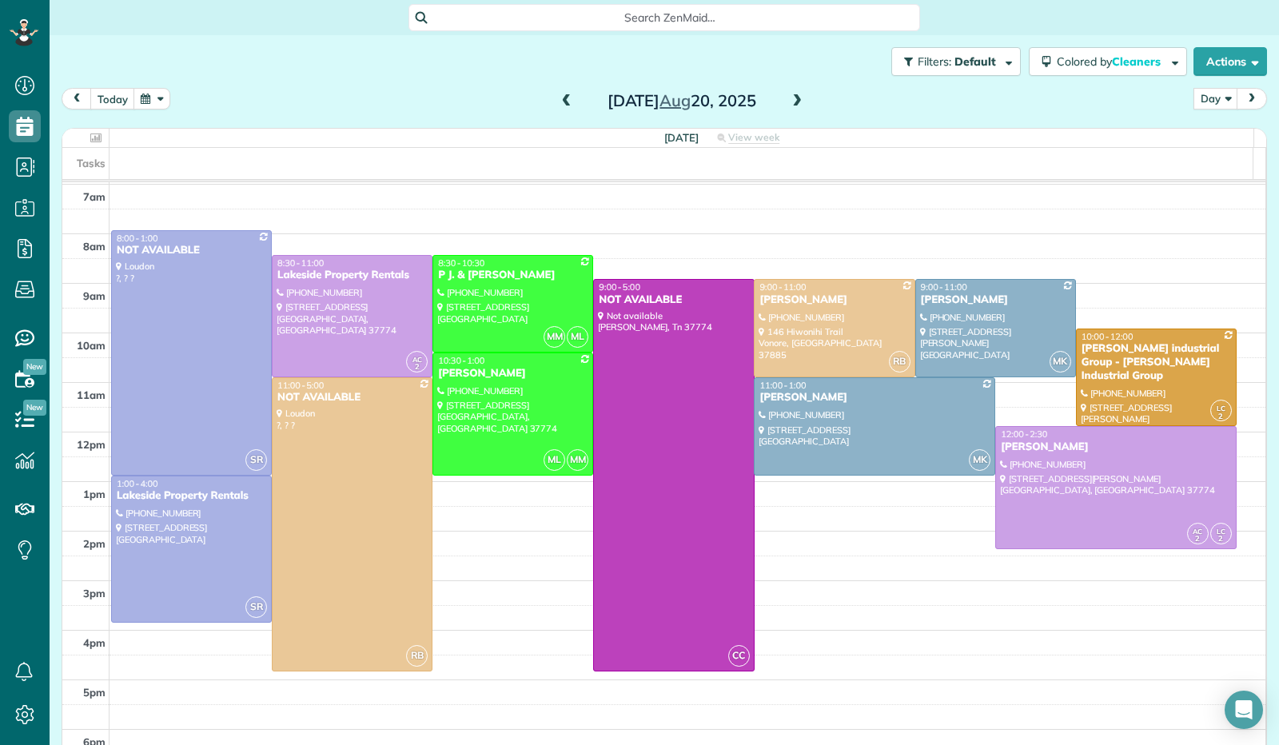
click at [790, 103] on span at bounding box center [797, 101] width 18 height 14
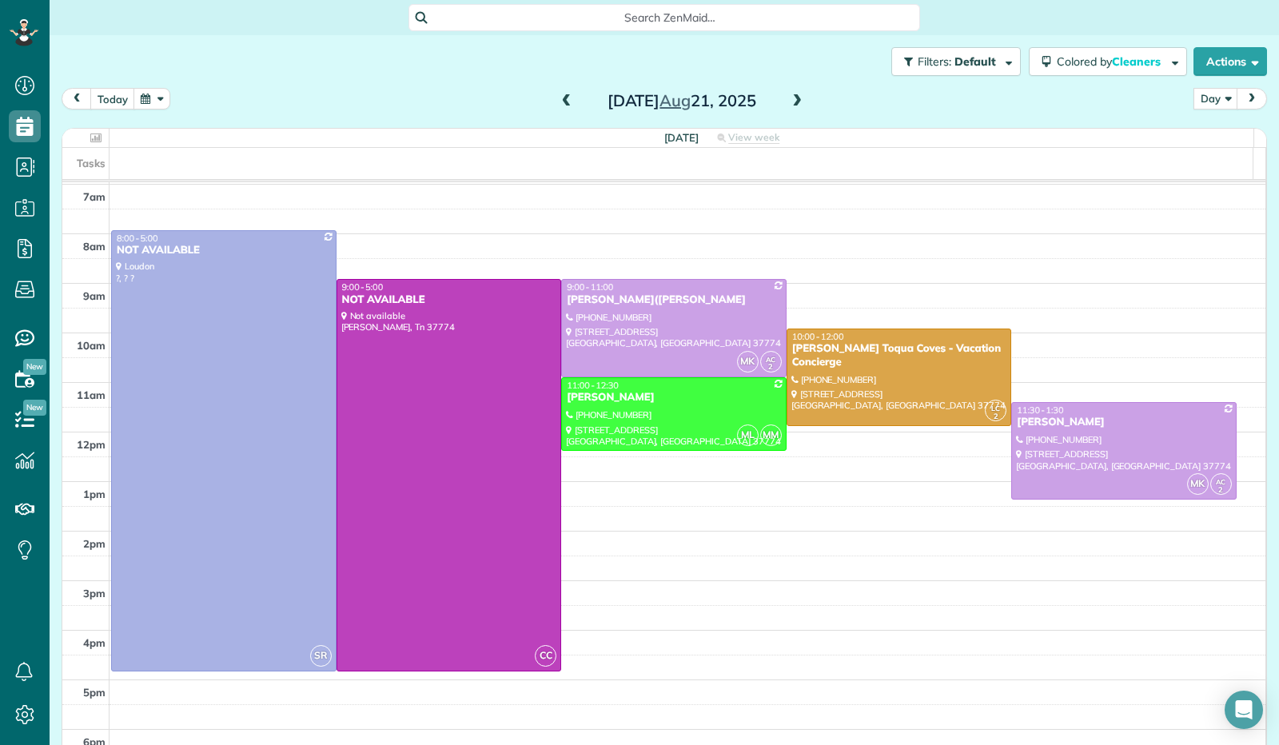
click at [558, 97] on span at bounding box center [567, 101] width 18 height 14
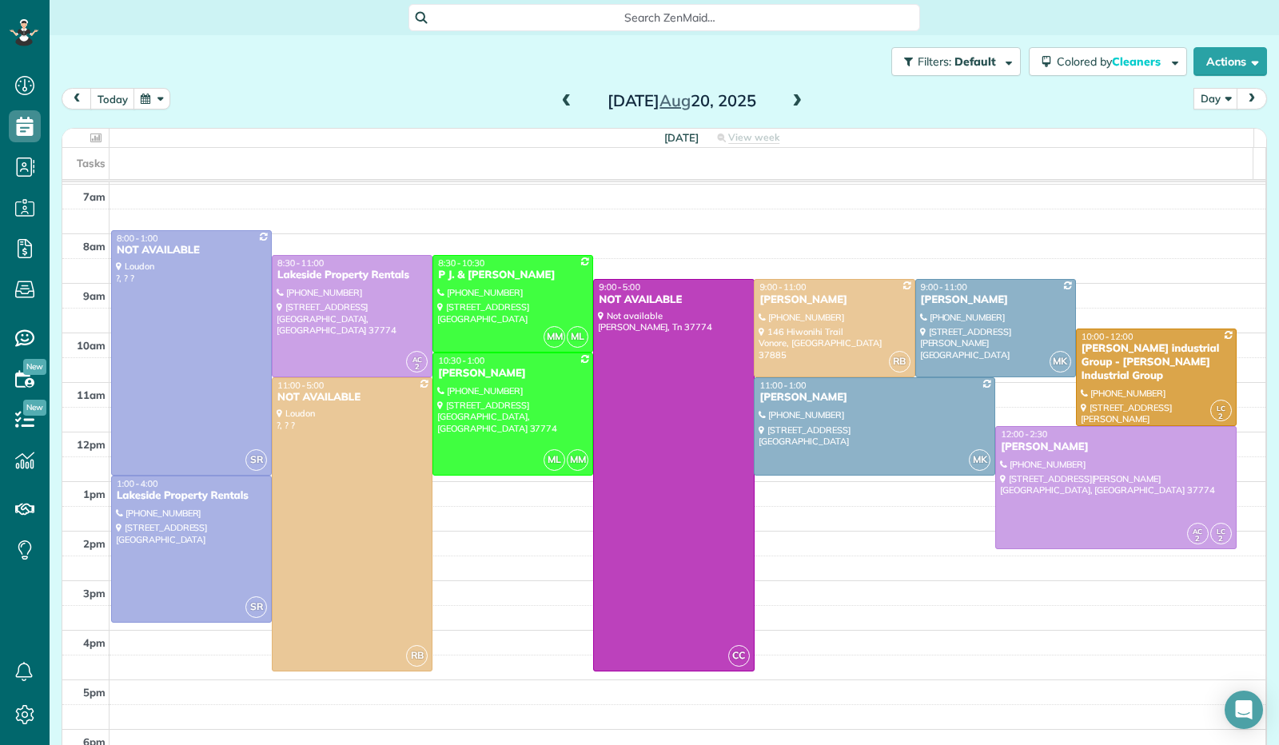
click at [558, 99] on span at bounding box center [567, 101] width 18 height 14
